Goal: Find specific page/section: Find specific page/section

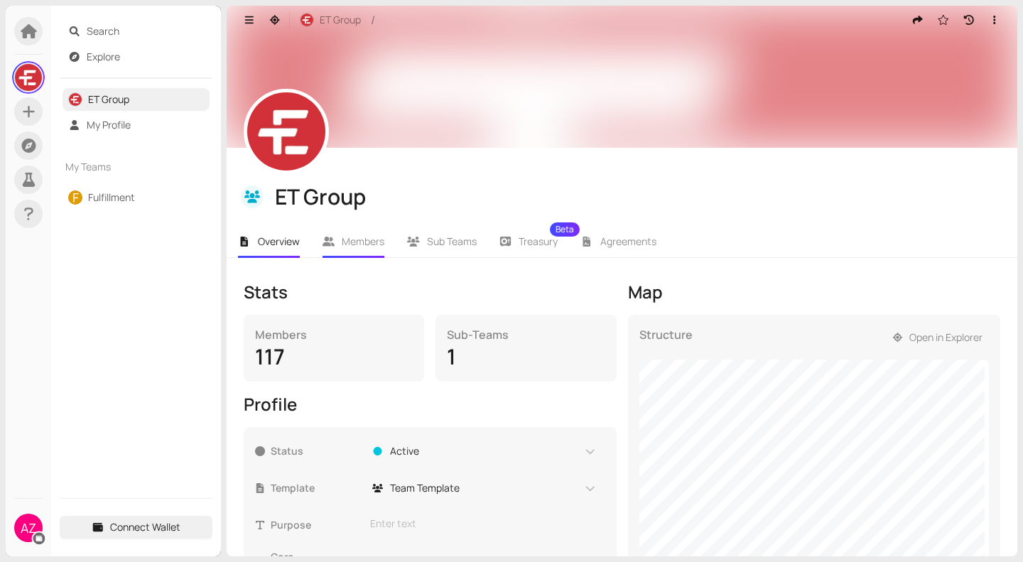
click at [333, 249] on li "Members" at bounding box center [353, 241] width 85 height 33
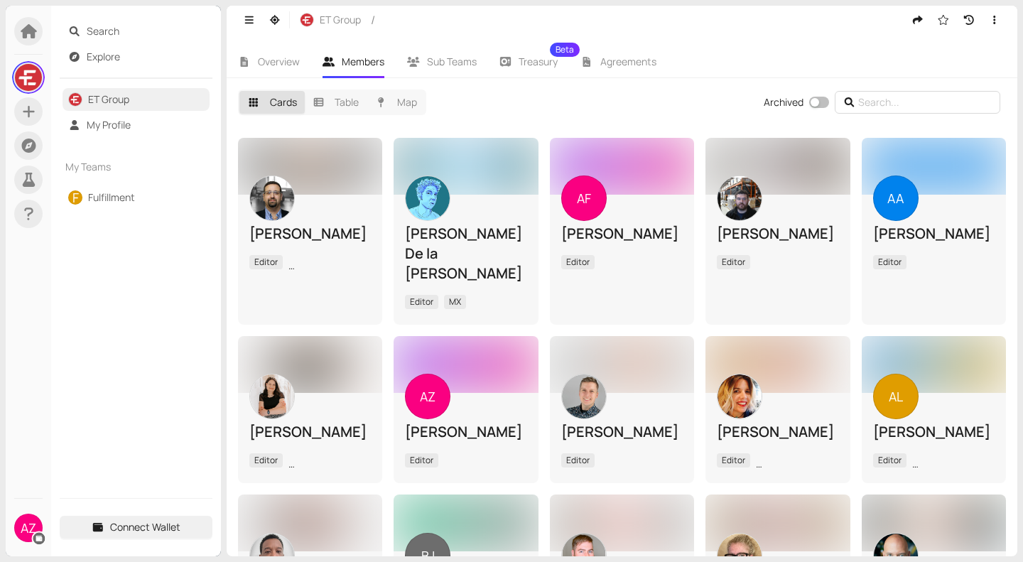
click at [905, 93] on span at bounding box center [918, 102] width 166 height 23
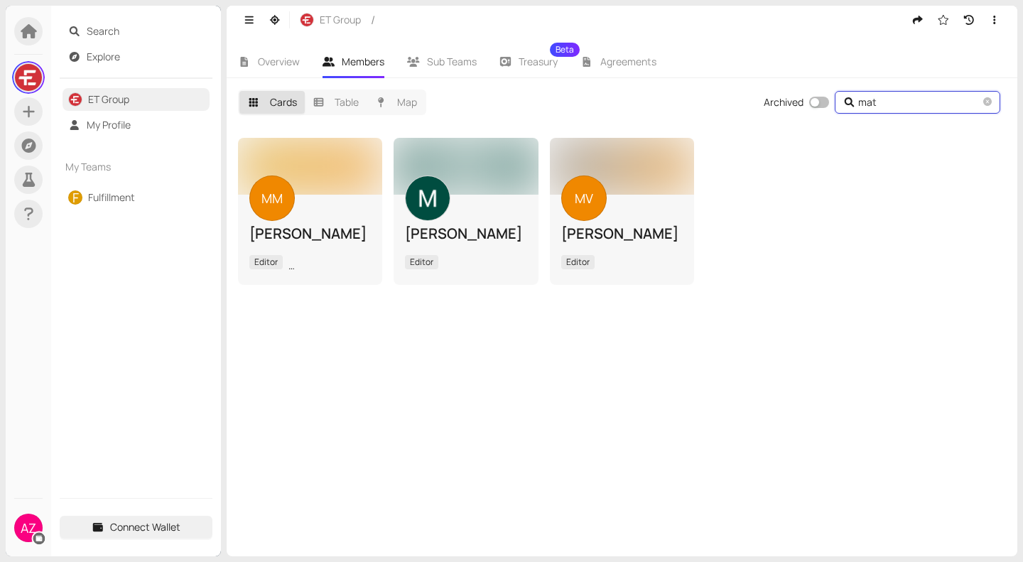
type input "mat"
click at [636, 205] on div "MV [PERSON_NAME] Editor" at bounding box center [621, 239] width 121 height 68
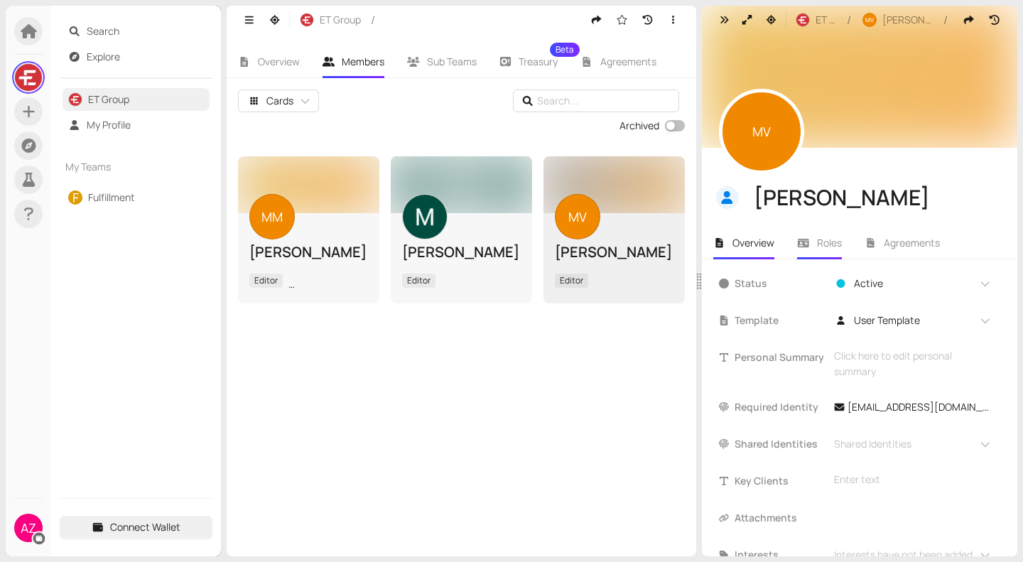
click at [832, 241] on span "Roles" at bounding box center [829, 242] width 25 height 13
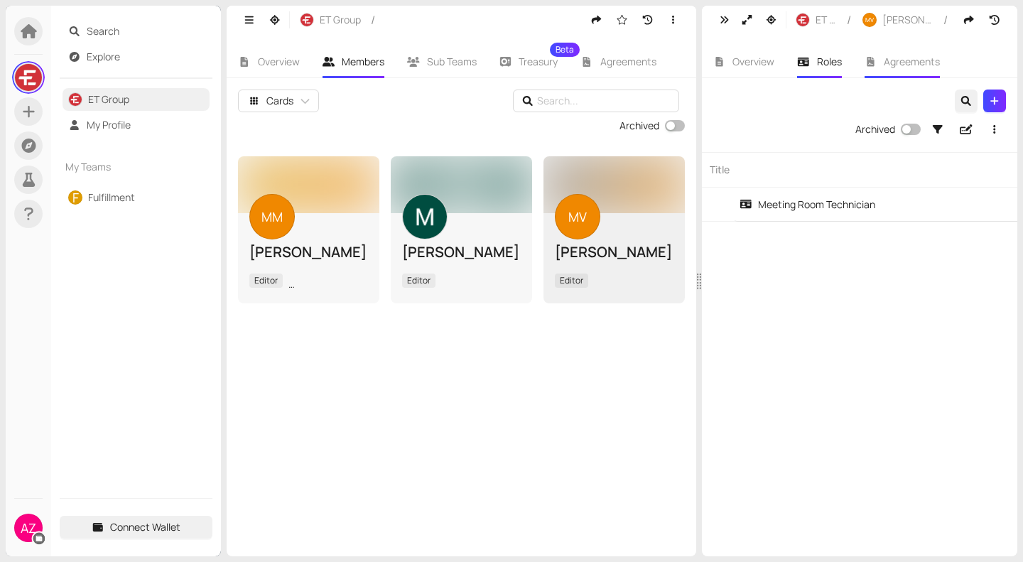
click at [895, 55] on span "Agreements" at bounding box center [912, 61] width 56 height 13
